Goal: Task Accomplishment & Management: Complete application form

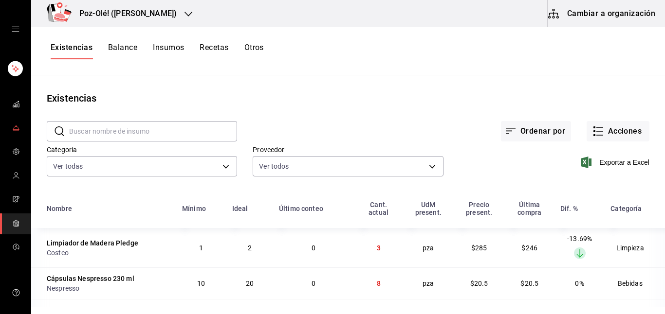
click at [18, 178] on link "mailbox folders" at bounding box center [15, 176] width 31 height 21
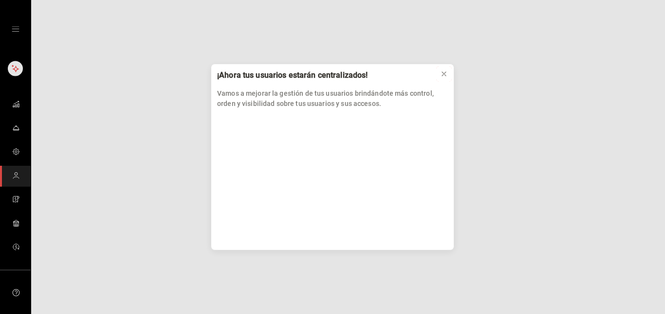
click at [442, 74] on icon at bounding box center [444, 74] width 8 height 8
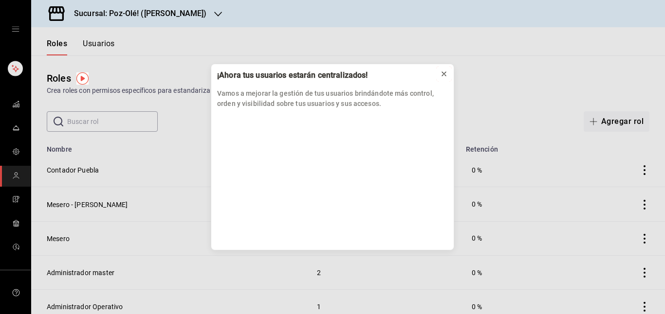
click at [442, 74] on icon at bounding box center [444, 74] width 4 height 4
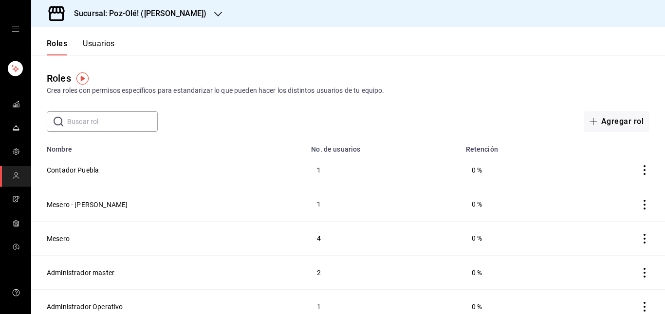
click at [95, 45] on button "Usuarios" at bounding box center [99, 47] width 32 height 17
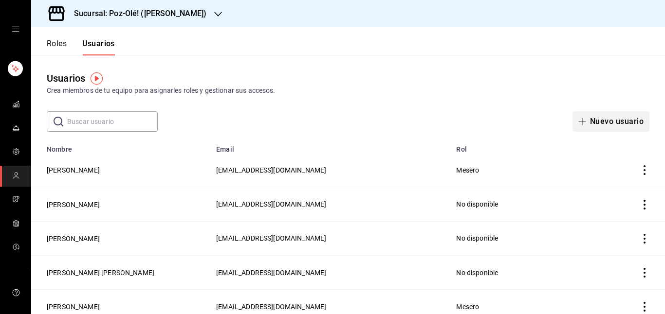
click at [597, 114] on button "Nuevo usuario" at bounding box center [610, 121] width 77 height 20
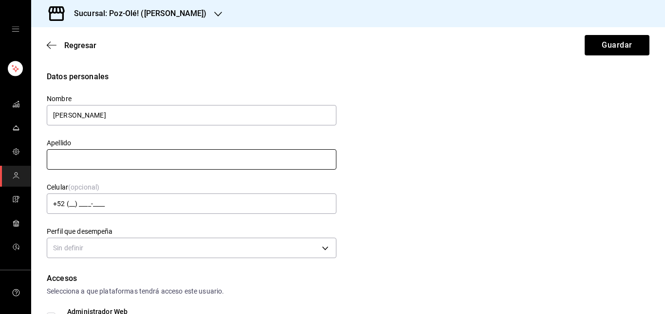
type input "[PERSON_NAME]"
click at [73, 161] on input "text" at bounding box center [192, 159] width 290 height 20
type input "[PERSON_NAME]"
click at [64, 113] on input "[PERSON_NAME]" at bounding box center [192, 115] width 290 height 20
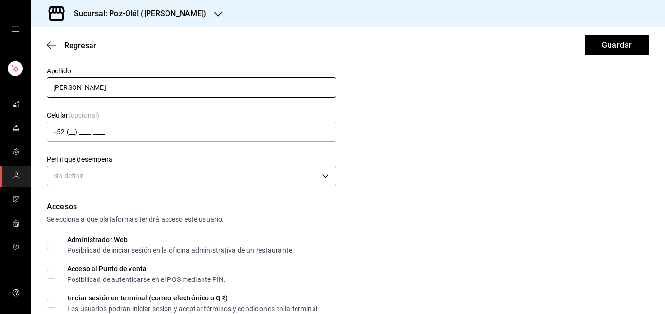
scroll to position [81, 0]
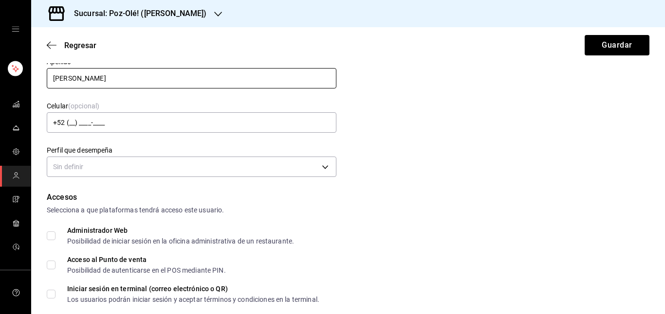
type input "[PERSON_NAME]"
click at [140, 166] on body "Sucursal: Poz-Olé! ([PERSON_NAME]) Regresar Guardar Datos personales Nombre [PE…" at bounding box center [332, 157] width 665 height 314
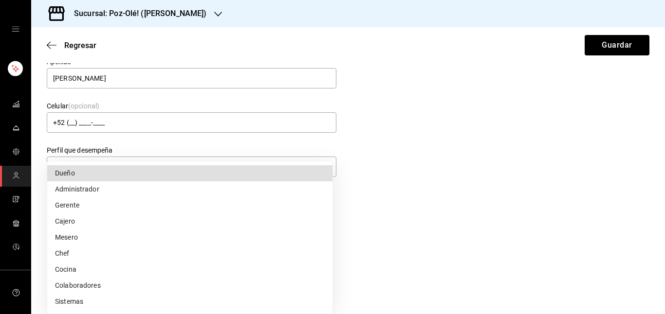
click at [358, 179] on div at bounding box center [332, 157] width 665 height 314
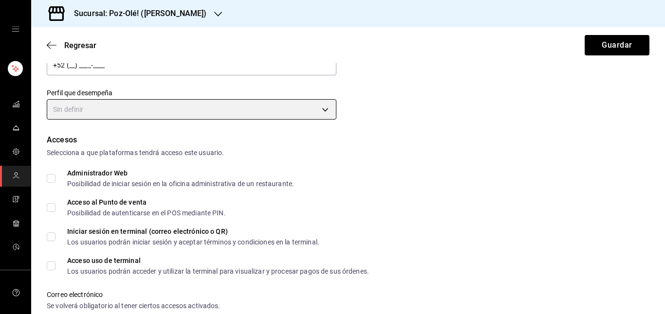
scroll to position [140, 0]
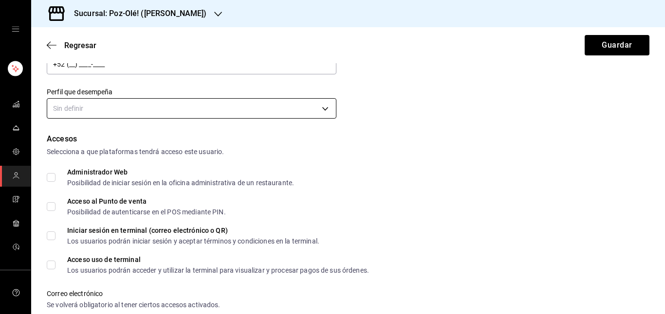
click at [322, 109] on body "Sucursal: Poz-Olé! ([PERSON_NAME]) Regresar Guardar Datos personales Nombre [PE…" at bounding box center [332, 157] width 665 height 314
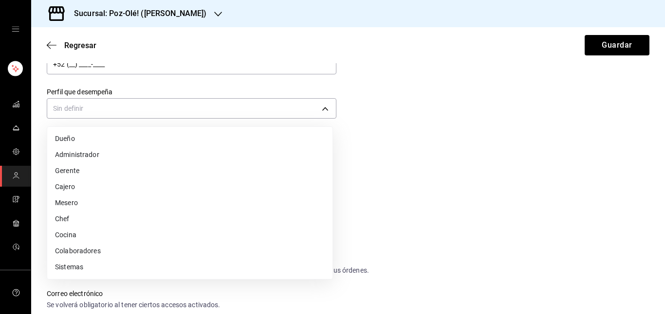
click at [63, 231] on li "Cocina" at bounding box center [189, 235] width 285 height 16
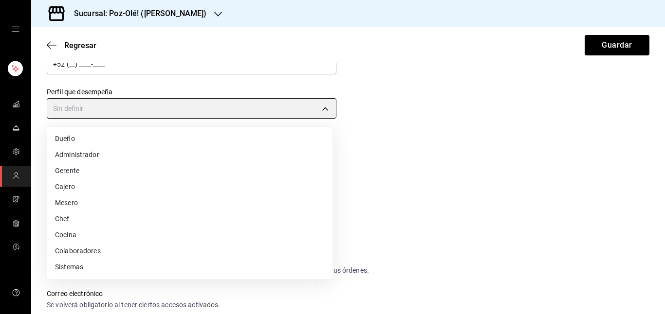
type input "KITCHEN"
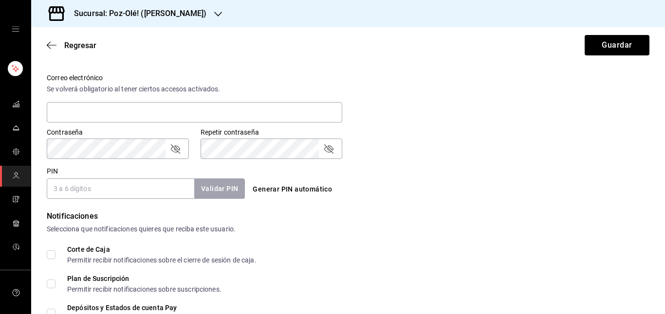
scroll to position [355, 0]
click at [136, 187] on input "PIN" at bounding box center [120, 189] width 147 height 20
type input "1809"
click at [222, 186] on button "Validar PIN" at bounding box center [219, 189] width 52 height 21
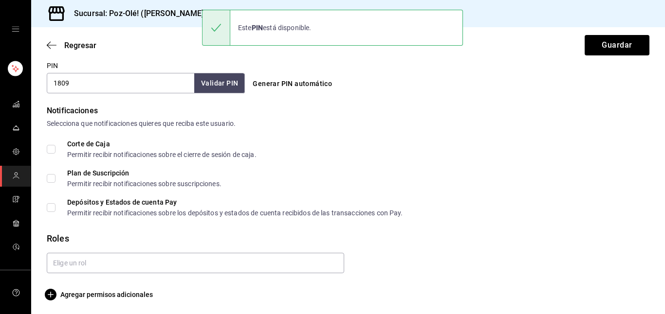
scroll to position [463, 0]
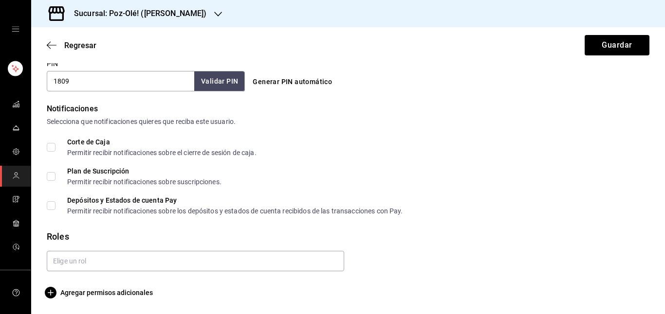
click at [163, 270] on input "text" at bounding box center [195, 261] width 297 height 20
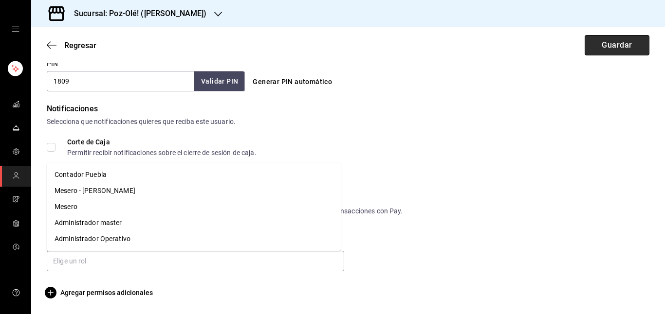
click at [601, 48] on button "Guardar" at bounding box center [617, 45] width 65 height 20
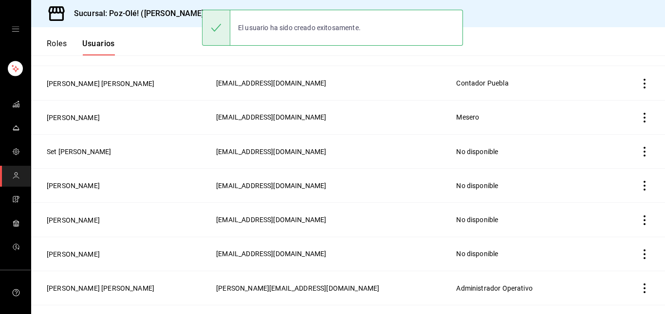
scroll to position [497, 0]
